Goal: Information Seeking & Learning: Learn about a topic

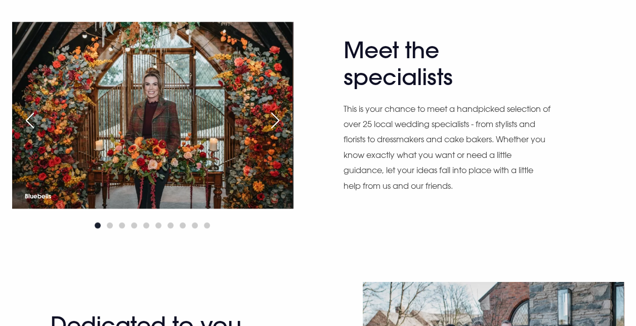
scroll to position [556, 0]
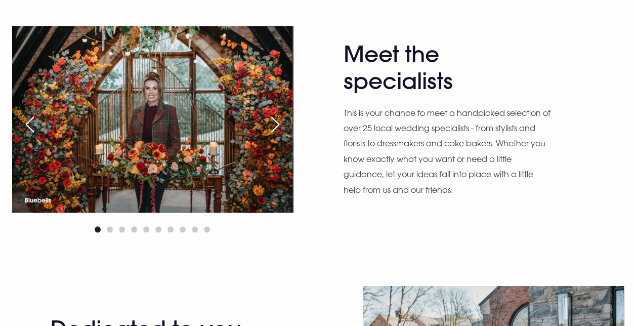
click at [273, 127] on div "Next slide" at bounding box center [275, 124] width 25 height 22
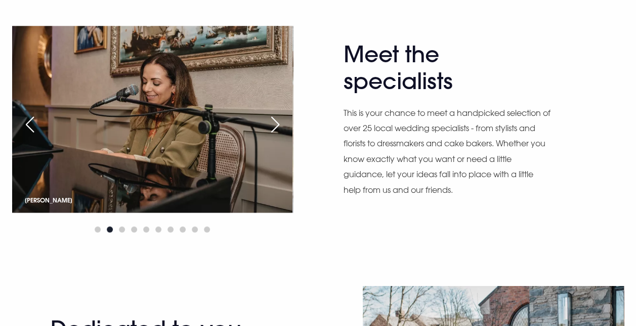
click at [273, 127] on div "Next slide" at bounding box center [275, 124] width 25 height 22
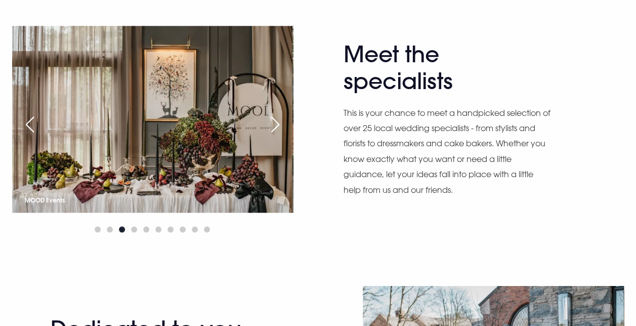
click at [273, 127] on div "Next slide" at bounding box center [275, 124] width 25 height 22
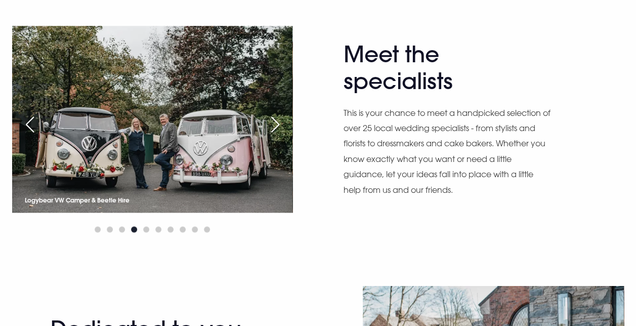
click at [273, 127] on div "Next slide" at bounding box center [275, 124] width 25 height 22
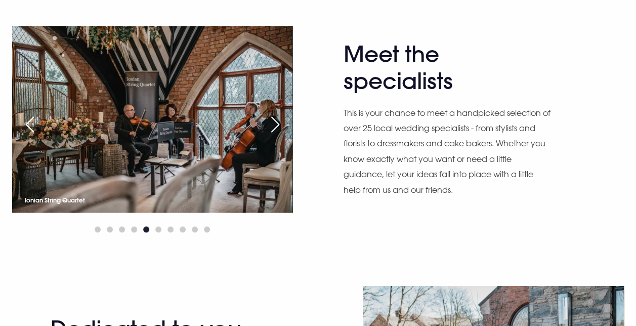
click at [273, 127] on div "Next slide" at bounding box center [275, 124] width 25 height 22
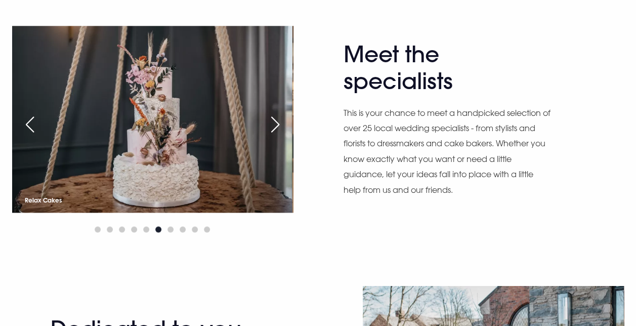
click at [273, 127] on div "Next slide" at bounding box center [275, 124] width 25 height 22
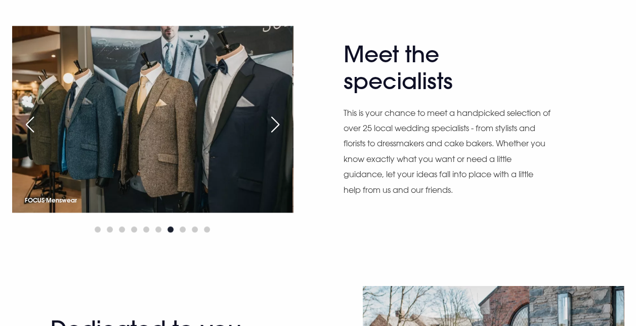
click at [273, 127] on div "Next slide" at bounding box center [275, 124] width 25 height 22
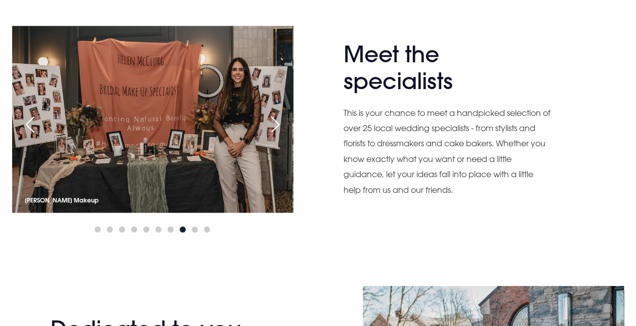
click at [273, 127] on div "Next slide" at bounding box center [275, 124] width 25 height 22
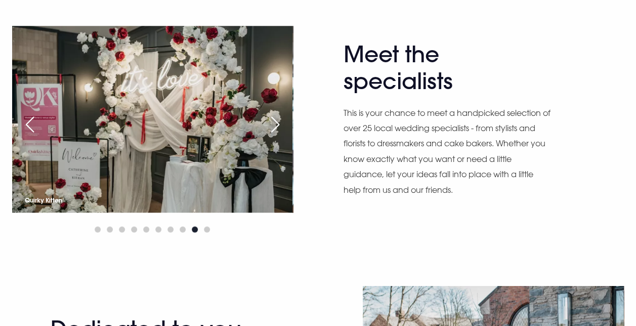
click at [271, 122] on div "Next slide" at bounding box center [275, 124] width 25 height 22
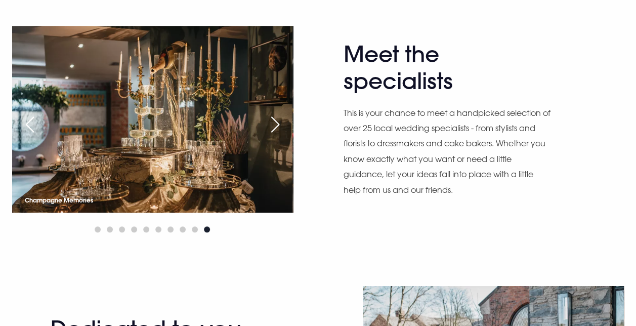
click at [271, 122] on div "Next slide" at bounding box center [275, 124] width 25 height 22
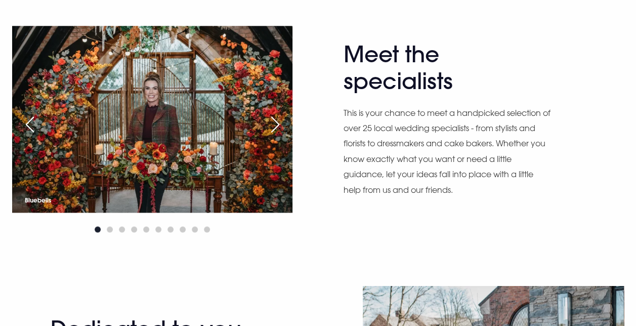
click at [30, 123] on div "Previous slide" at bounding box center [29, 124] width 25 height 22
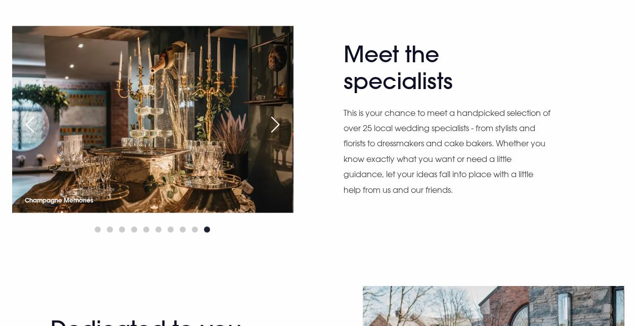
click at [279, 125] on div "Next slide" at bounding box center [275, 124] width 25 height 22
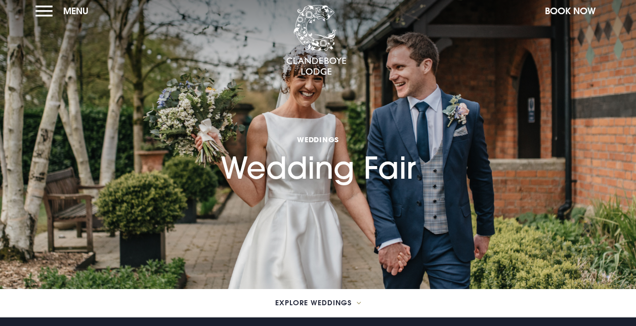
scroll to position [0, 0]
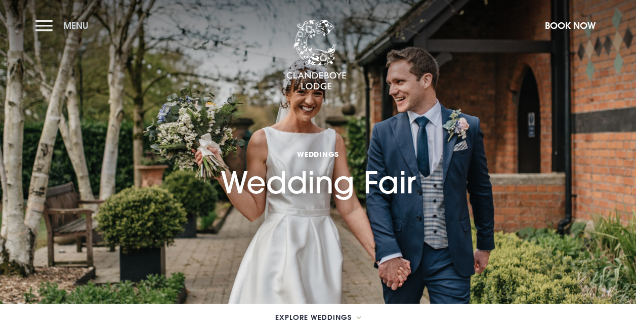
click at [47, 27] on button "Menu" at bounding box center [64, 26] width 58 height 22
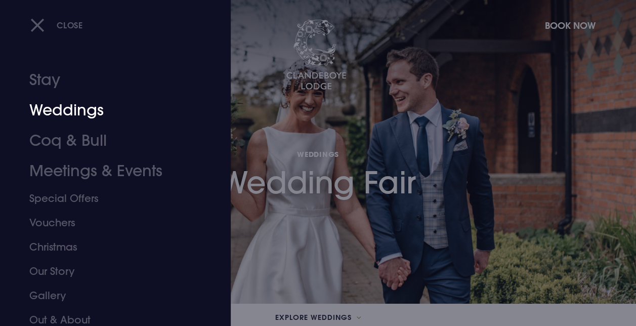
click at [61, 116] on link "Weddings" at bounding box center [108, 110] width 158 height 30
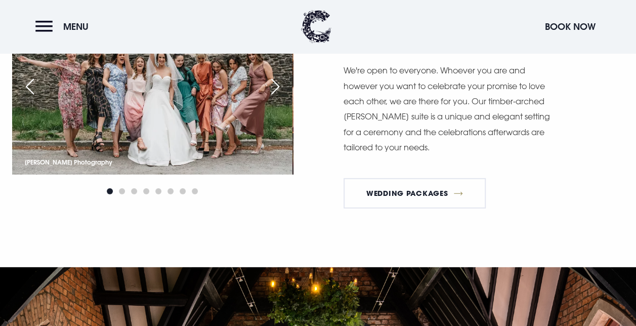
scroll to position [1363, 0]
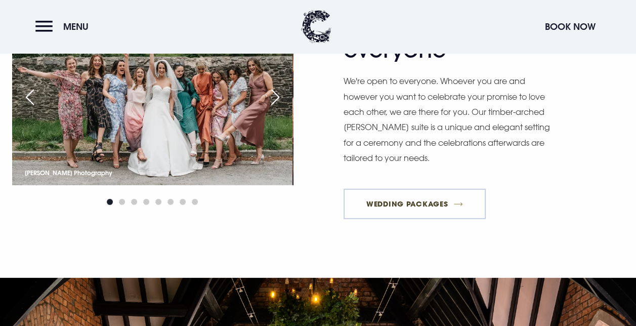
click at [423, 211] on link "Wedding Packages" at bounding box center [415, 204] width 143 height 30
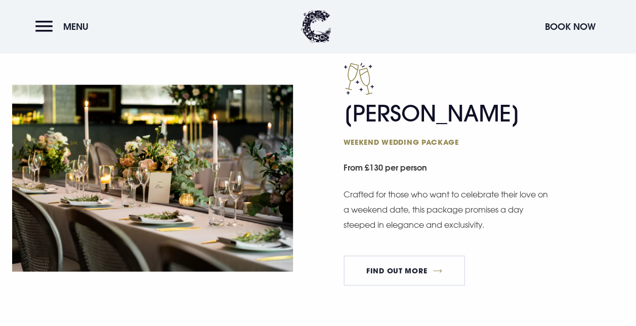
scroll to position [865, 0]
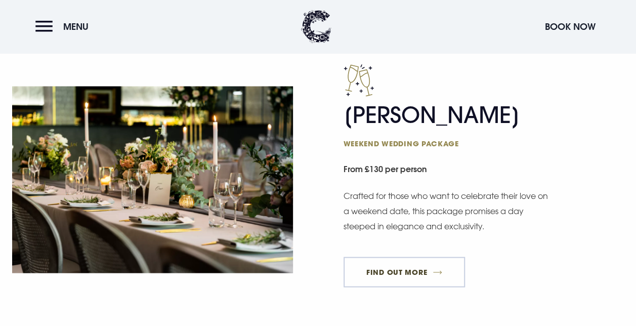
click at [388, 279] on link "FIND OUT MORE" at bounding box center [405, 272] width 122 height 30
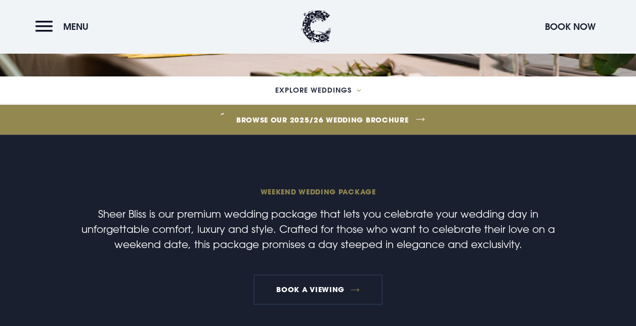
scroll to position [227, 0]
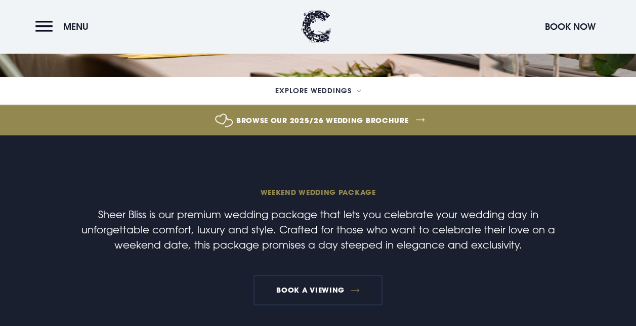
click at [344, 123] on link "Browse our 2025/26 wedding brochure" at bounding box center [322, 120] width 1445 height 38
